Goal: Check status

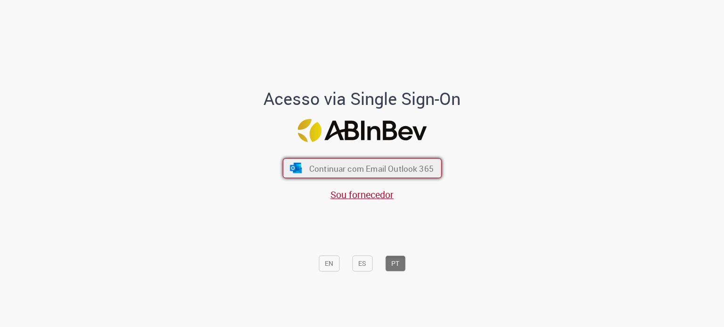
click at [369, 173] on span "Continuar com Email Outlook 365" at bounding box center [371, 168] width 124 height 11
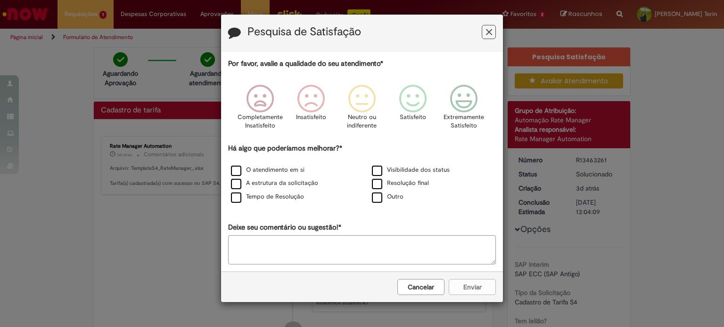
click at [490, 29] on icon "Feedback" at bounding box center [489, 32] width 6 height 10
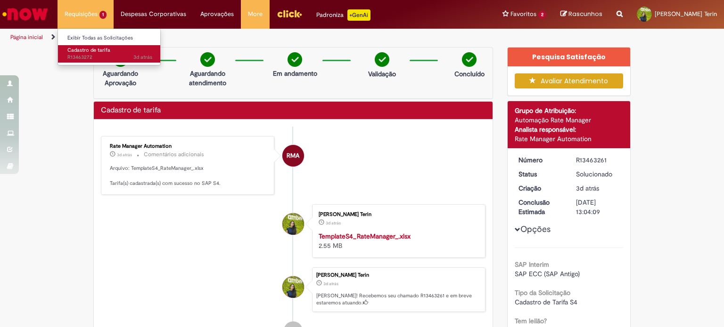
click at [101, 49] on span "Cadastro de tarifa" at bounding box center [88, 50] width 43 height 7
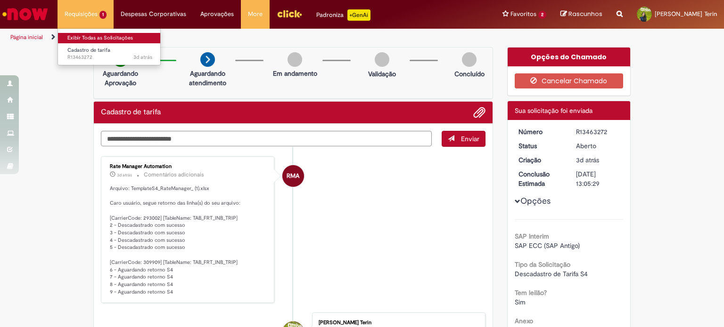
click at [92, 34] on link "Exibir Todas as Solicitações" at bounding box center [110, 38] width 104 height 10
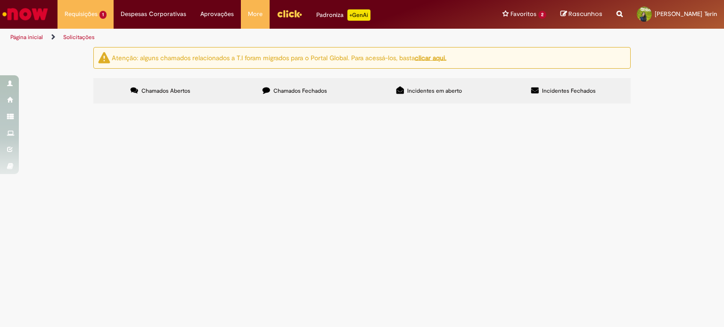
click at [320, 98] on label "Chamados Fechados" at bounding box center [295, 90] width 134 height 25
